Goal: Information Seeking & Learning: Find specific fact

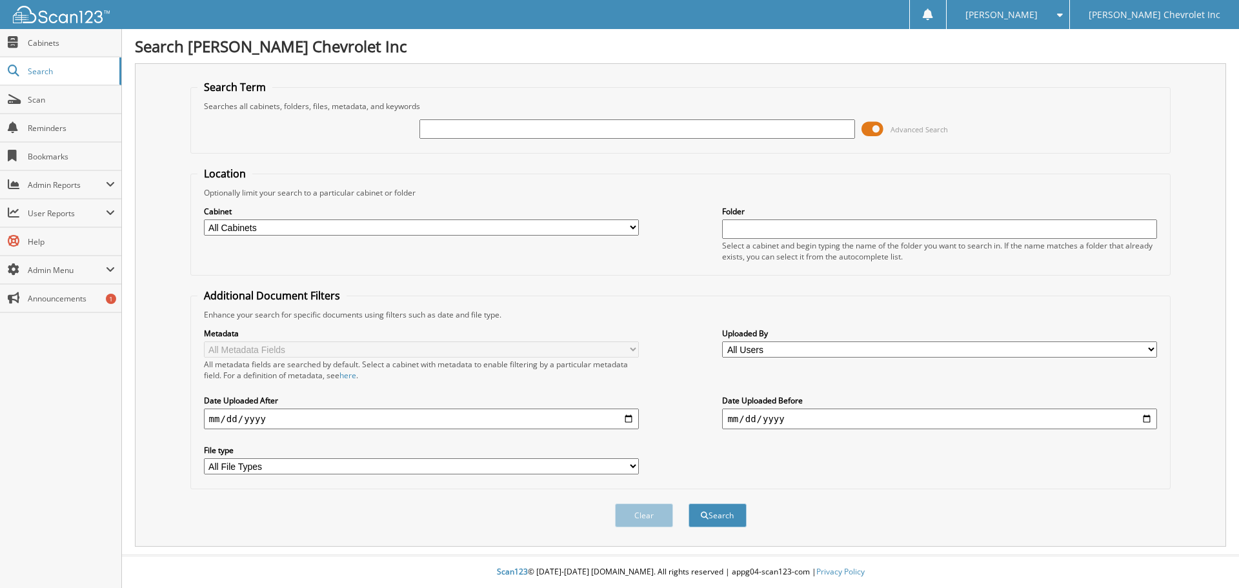
click at [673, 134] on input "text" at bounding box center [637, 128] width 435 height 19
type input "experience mod"
click at [689, 503] on button "Search" at bounding box center [718, 515] width 58 height 24
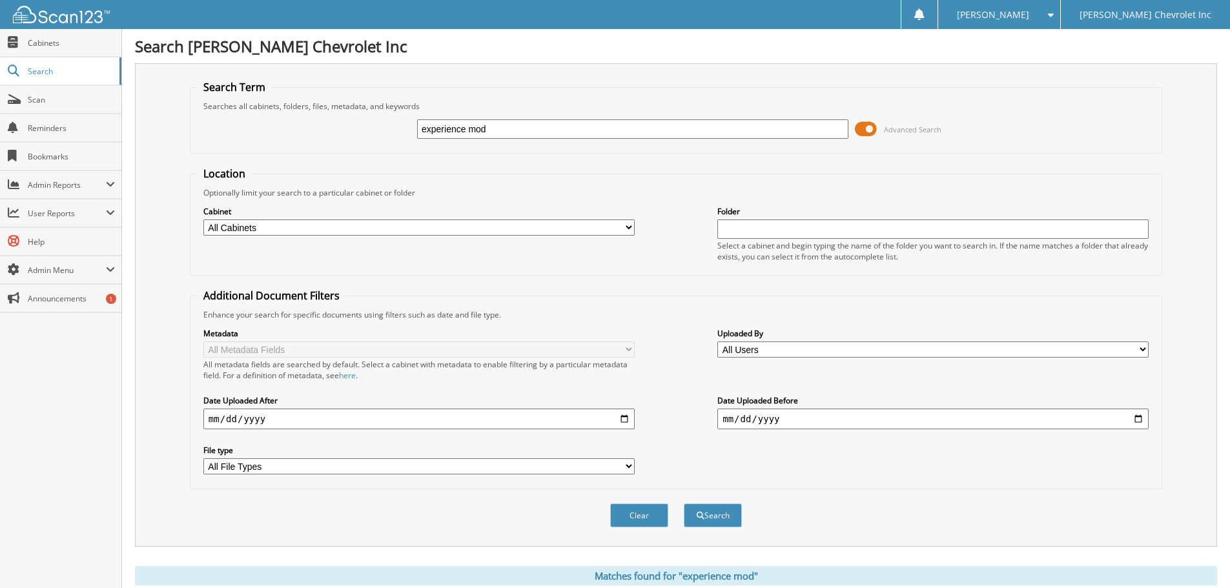
drag, startPoint x: 502, startPoint y: 132, endPoint x: 216, endPoint y: 128, distance: 286.0
click at [216, 130] on div "experience mod Advanced Search" at bounding box center [676, 129] width 958 height 35
type input "work comp"
click at [684, 503] on button "Search" at bounding box center [713, 515] width 58 height 24
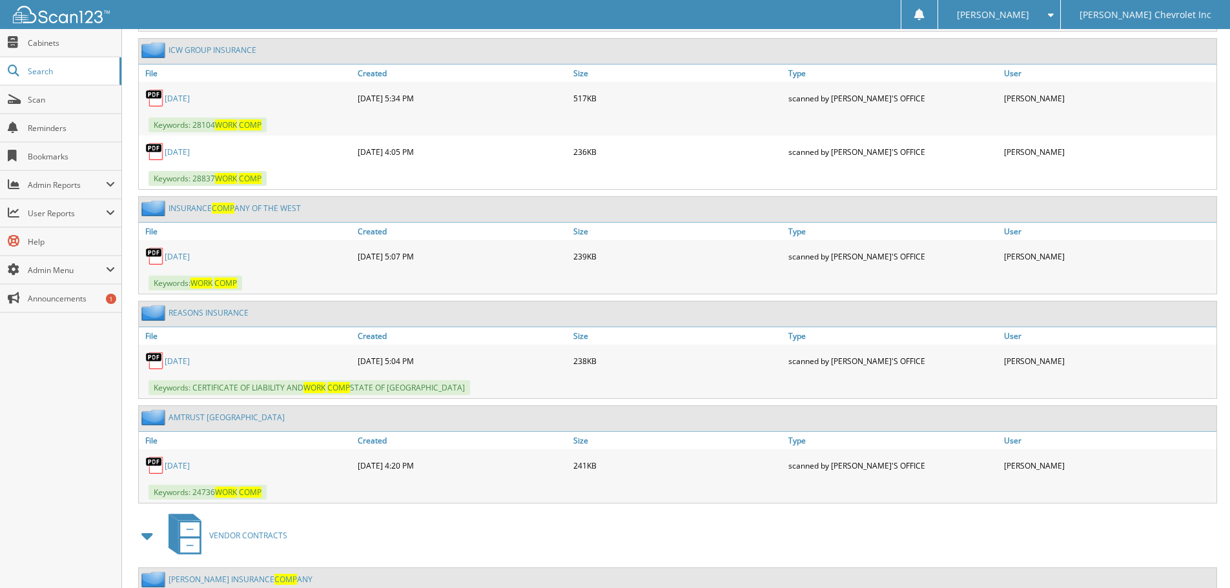
scroll to position [1656, 0]
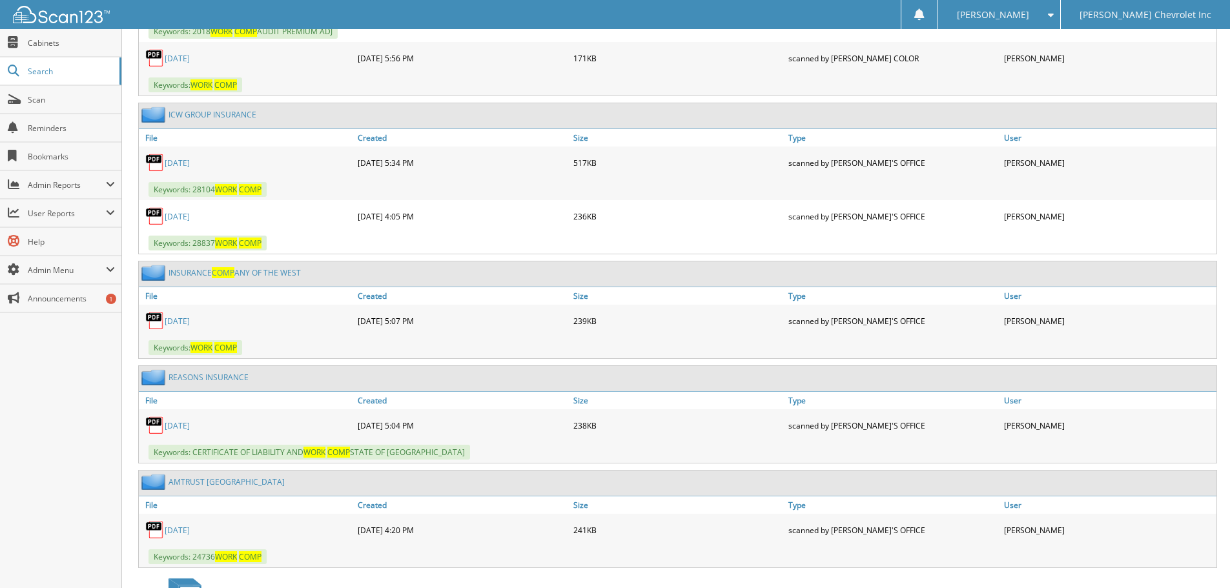
click at [173, 213] on link "2025-07-18" at bounding box center [177, 216] width 25 height 11
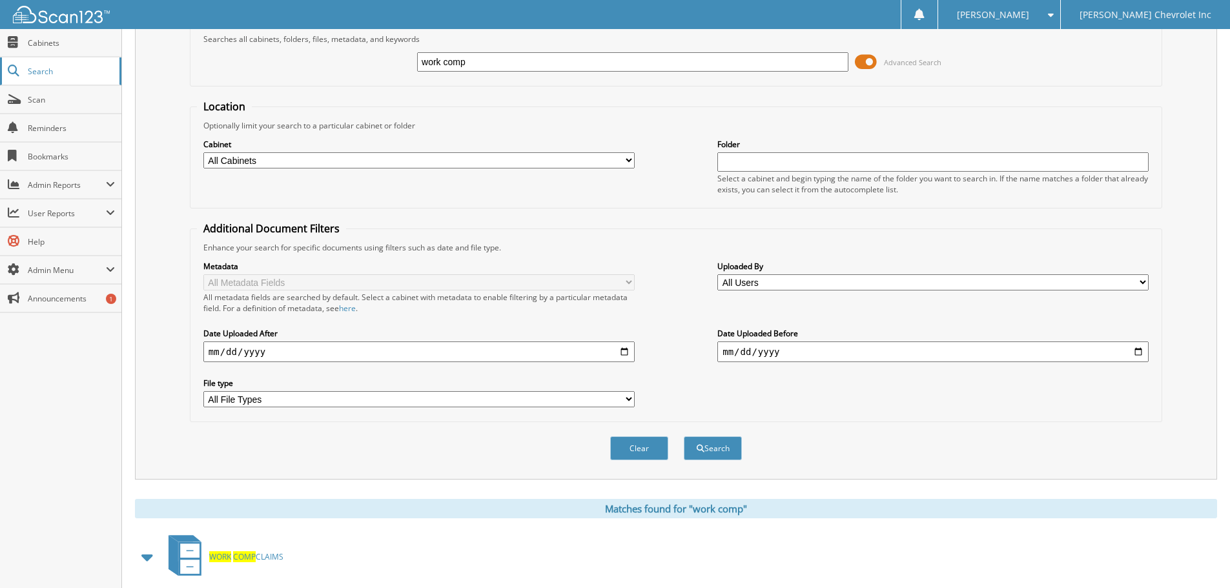
scroll to position [0, 0]
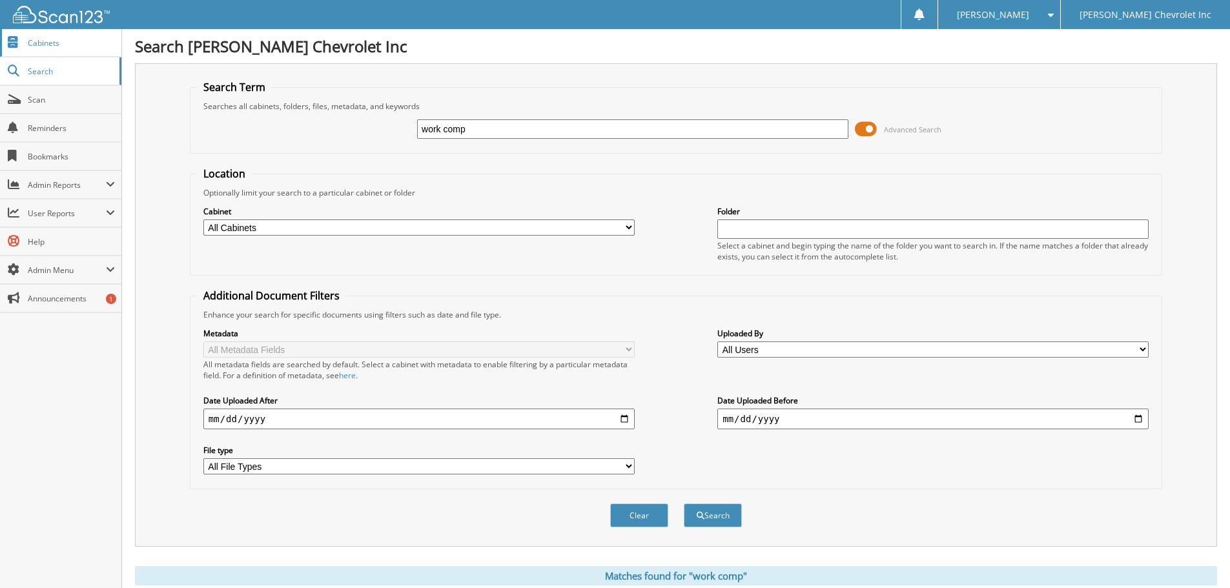
click at [74, 44] on span "Cabinets" at bounding box center [71, 42] width 87 height 11
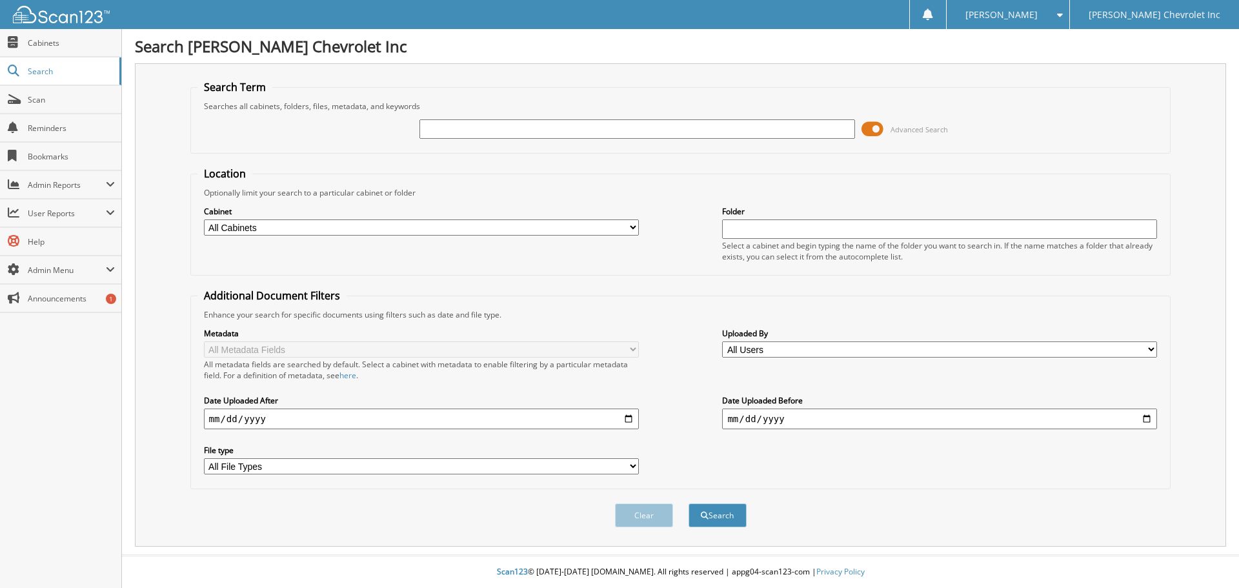
click at [582, 135] on input "text" at bounding box center [637, 128] width 435 height 19
type input "experience"
click at [689, 503] on button "Search" at bounding box center [718, 515] width 58 height 24
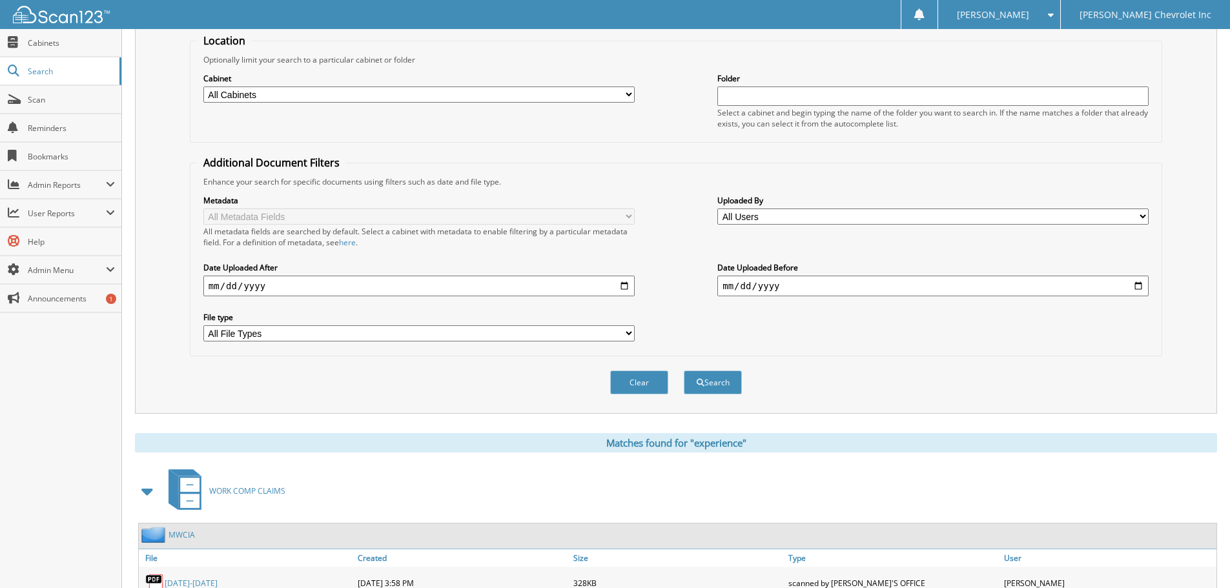
scroll to position [101, 0]
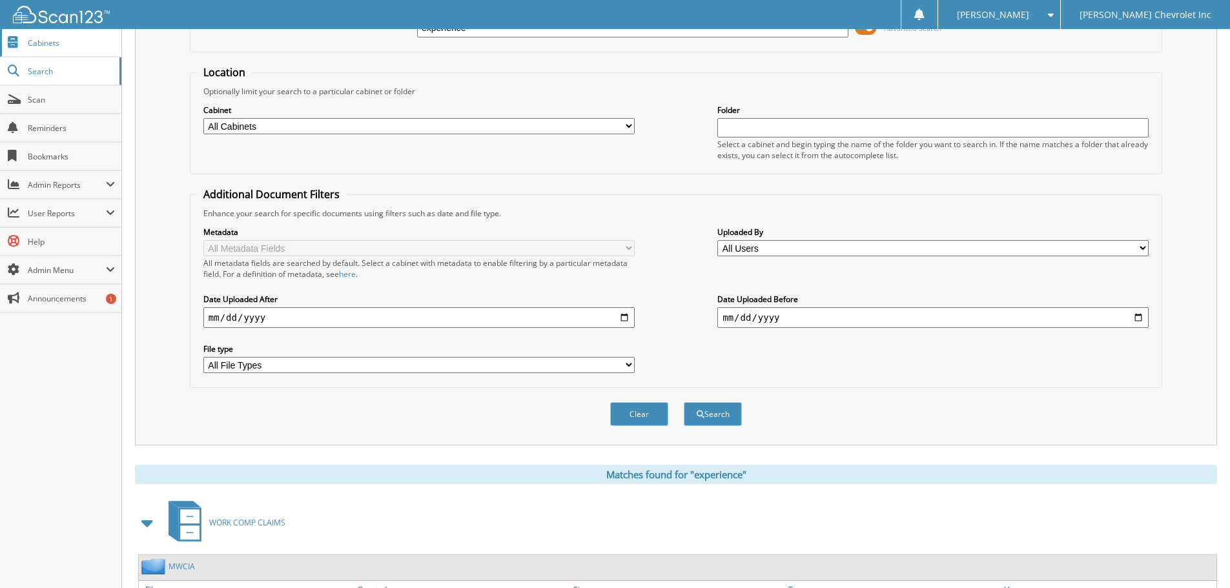
click at [52, 37] on span "Cabinets" at bounding box center [71, 42] width 87 height 11
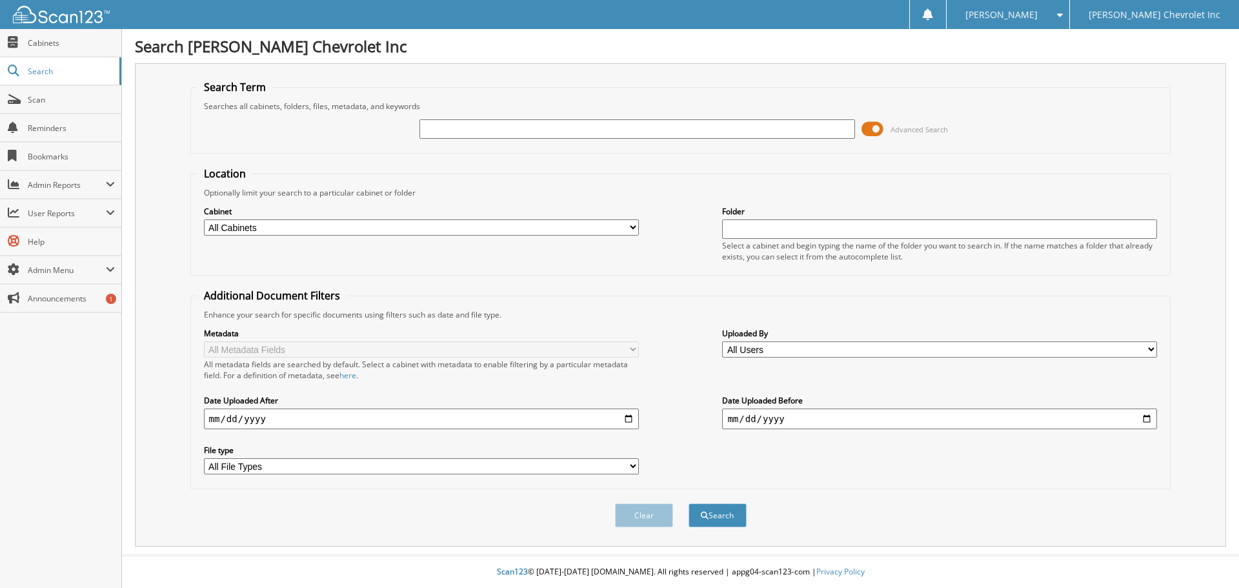
click at [528, 132] on input "text" at bounding box center [637, 128] width 435 height 19
type input "2026 experience"
click at [689, 503] on button "Search" at bounding box center [718, 515] width 58 height 24
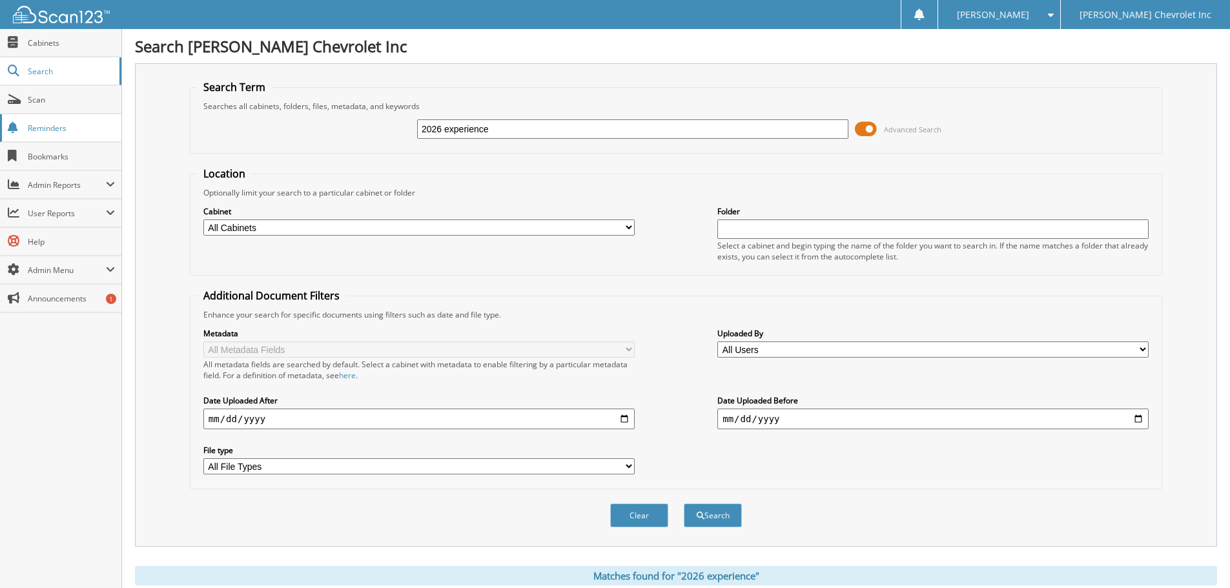
drag, startPoint x: 534, startPoint y: 130, endPoint x: 108, endPoint y: 128, distance: 426.6
click at [108, 128] on body "Dawn M. Settings Logout Murphy Chevrolet Inc Close Cabinets Search Scan" at bounding box center [615, 396] width 1230 height 793
type input "2025 EXPERIENCE"
click at [684, 503] on button "Search" at bounding box center [713, 515] width 58 height 24
drag, startPoint x: 529, startPoint y: 132, endPoint x: 256, endPoint y: 116, distance: 273.5
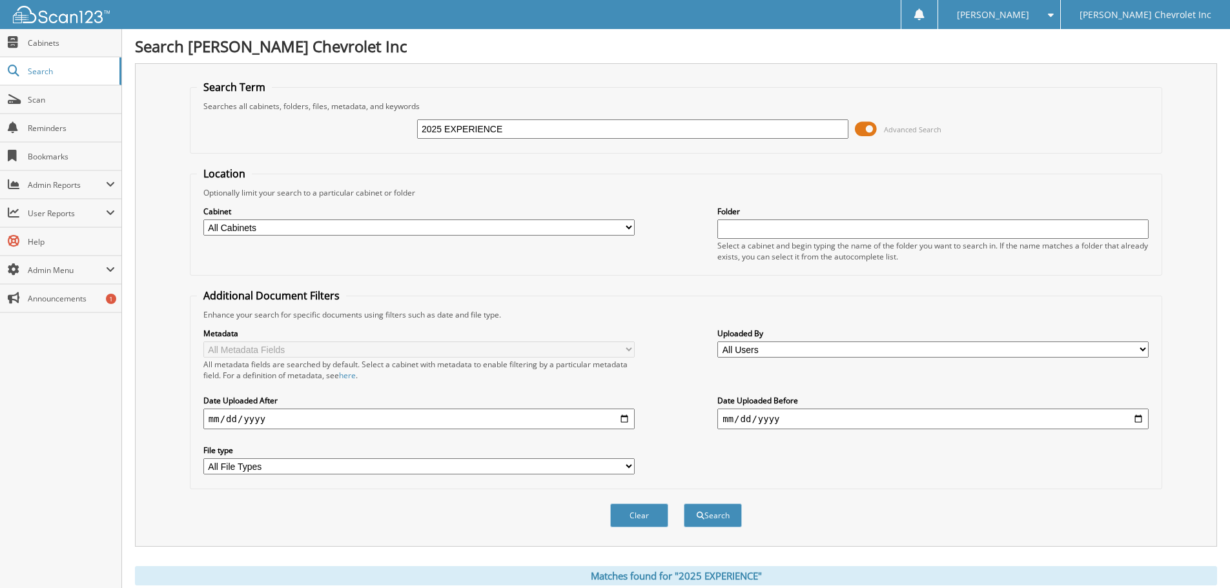
click at [256, 116] on div "2025 EXPERIENCE Advanced Search" at bounding box center [676, 129] width 958 height 35
type input "O"
type input "WORKMANS COMP"
click at [684, 503] on button "Search" at bounding box center [713, 515] width 58 height 24
click at [476, 130] on input "WORKMANS COMP" at bounding box center [632, 128] width 431 height 19
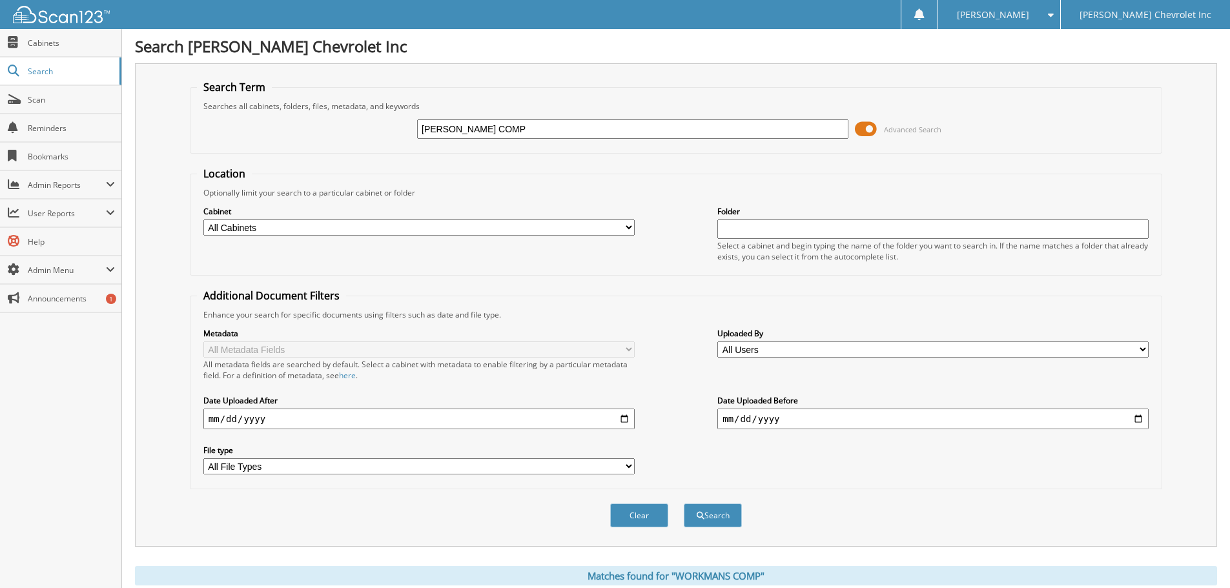
type input "[PERSON_NAME] COMP"
click at [684, 503] on button "Search" at bounding box center [713, 515] width 58 height 24
drag, startPoint x: 515, startPoint y: 128, endPoint x: 318, endPoint y: 125, distance: 197.5
click at [318, 125] on div "[PERSON_NAME] COMP Advanced Search" at bounding box center [676, 129] width 958 height 35
type input "EXP MOD"
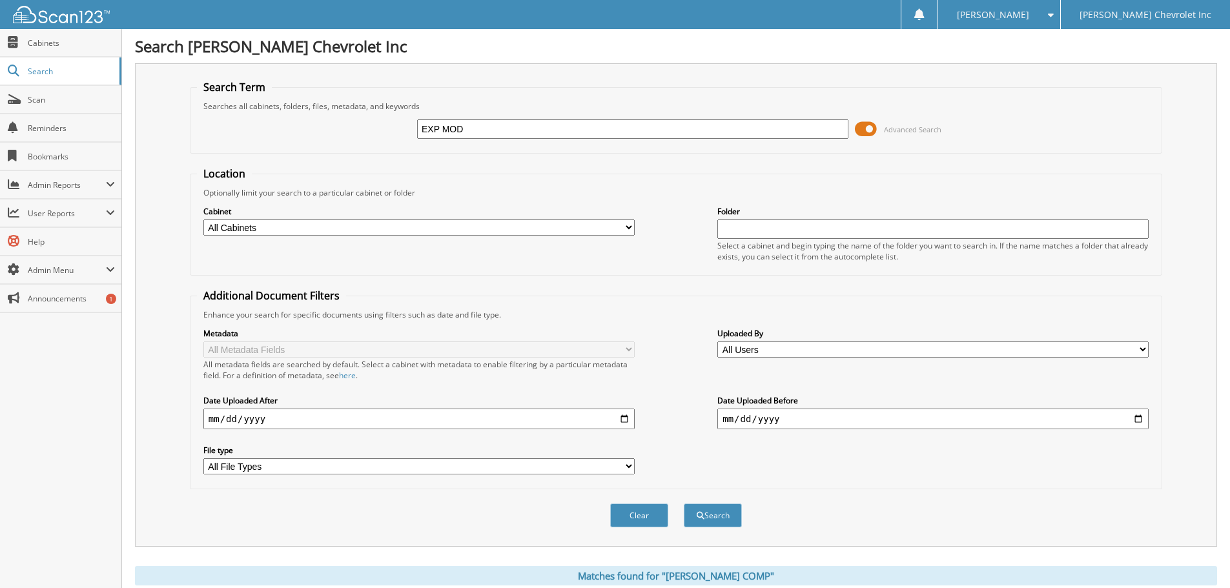
click at [684, 503] on button "Search" at bounding box center [713, 515] width 58 height 24
click at [58, 41] on span "Cabinets" at bounding box center [71, 42] width 87 height 11
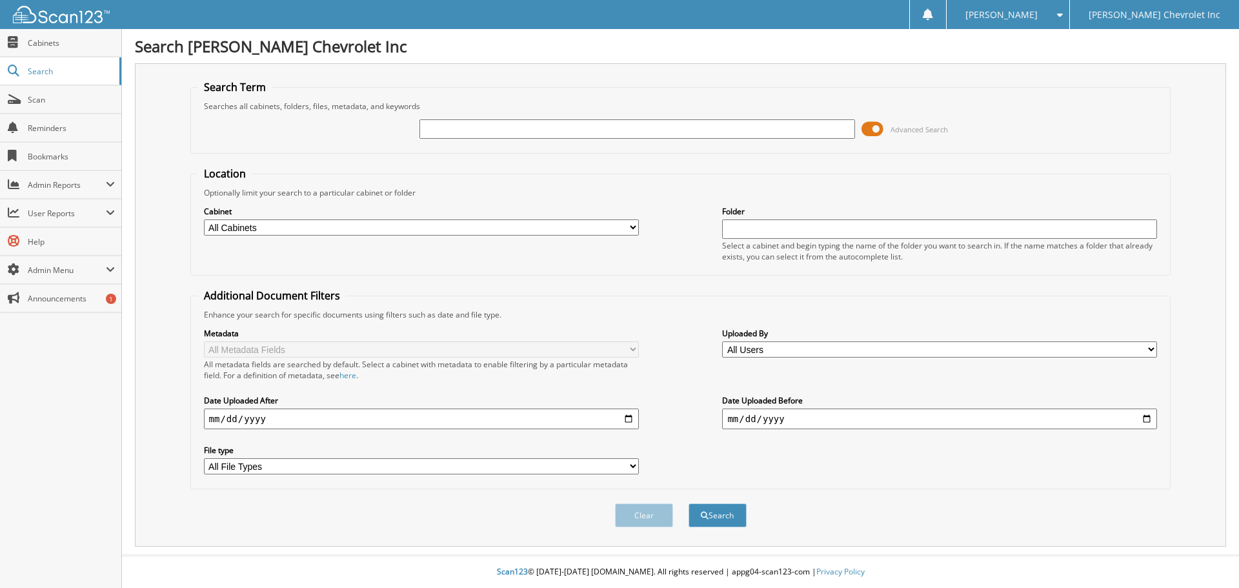
click at [678, 126] on input "text" at bounding box center [637, 128] width 435 height 19
type input "MWCIA"
click at [689, 503] on button "Search" at bounding box center [718, 515] width 58 height 24
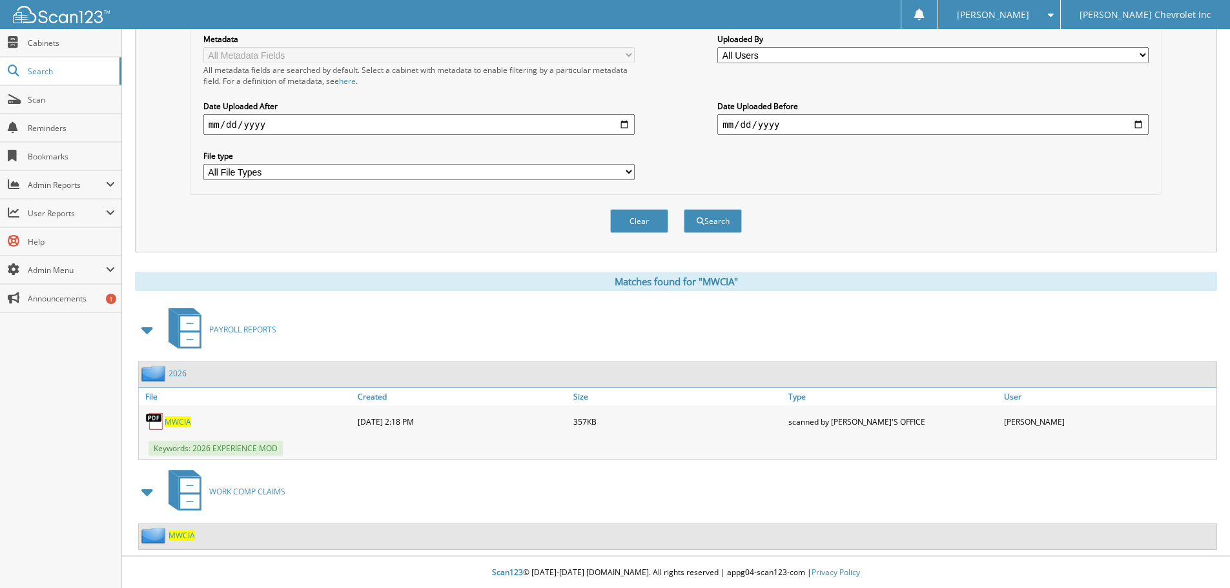
scroll to position [296, 0]
click at [174, 420] on span "MWCIA" at bounding box center [178, 421] width 26 height 11
